Goal: Information Seeking & Learning: Learn about a topic

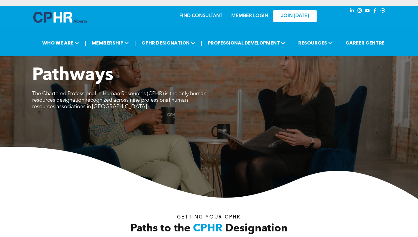
scroll to position [236, 0]
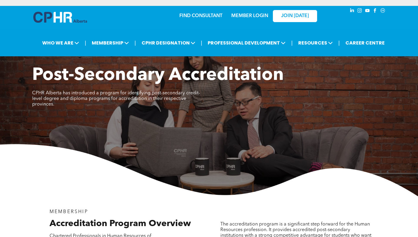
scroll to position [413, 0]
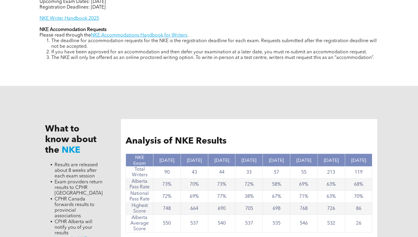
scroll to position [384, 0]
